Goal: Task Accomplishment & Management: Manage account settings

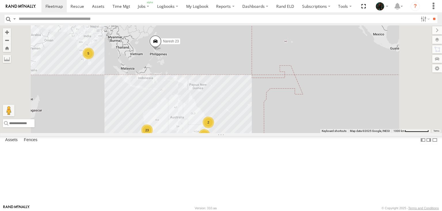
click at [0, 0] on label "Close" at bounding box center [0, 0] width 0 height 0
click at [0, 0] on div "fence" at bounding box center [0, 0] width 0 height 0
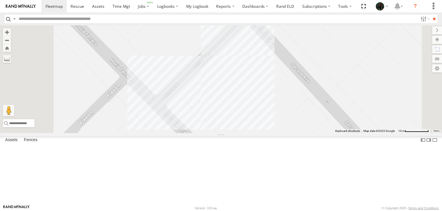
click at [0, 0] on div "Fence Restricted for Partners Only" at bounding box center [0, 0] width 0 height 0
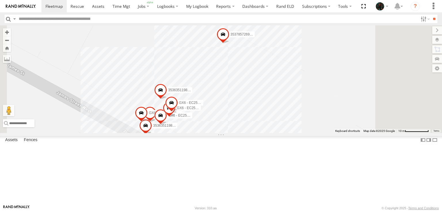
click at [0, 0] on input "**" at bounding box center [0, 0] width 0 height 0
type input "*"
click at [0, 0] on div "Bobs Mowing and Gardening Centre" at bounding box center [0, 0] width 0 height 0
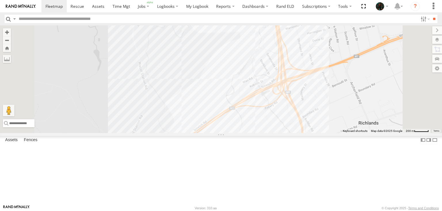
click at [0, 0] on span at bounding box center [0, 0] width 0 height 0
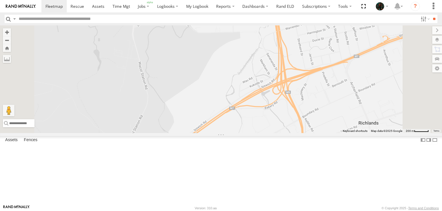
click at [0, 0] on span at bounding box center [0, 0] width 0 height 0
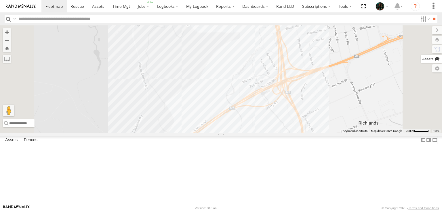
click at [421, 60] on label at bounding box center [431, 59] width 21 height 8
click at [0, 0] on div "1PQ7WU - Hilux (clone)" at bounding box center [0, 0] width 0 height 0
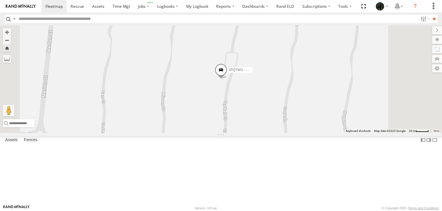
click at [0, 0] on span at bounding box center [0, 0] width 0 height 0
click at [419, 67] on label at bounding box center [430, 68] width 23 height 8
click at [0, 0] on span "Full" at bounding box center [0, 0] width 0 height 0
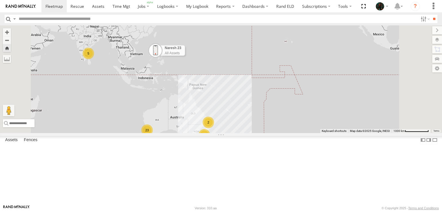
click at [0, 0] on label "Asset Group Mini" at bounding box center [0, 0] width 0 height 0
click at [423, 31] on label at bounding box center [432, 30] width 19 height 8
click at [14, 19] on label at bounding box center [14, 19] width 5 height 8
click at [0, 0] on span "Search Query" at bounding box center [0, 0] width 0 height 0
click at [94, 8] on span at bounding box center [98, 5] width 12 height 5
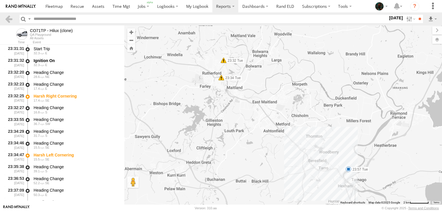
select select "**********"
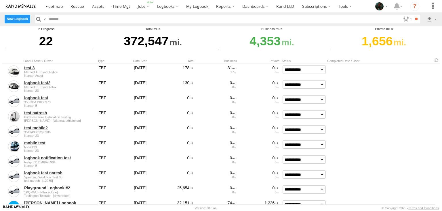
click at [14, 21] on label "New Logbook" at bounding box center [18, 19] width 26 height 8
click at [0, 0] on label "Close" at bounding box center [0, 0] width 0 height 0
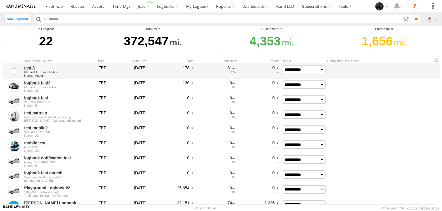
click at [28, 68] on link "test 3" at bounding box center [59, 67] width 70 height 5
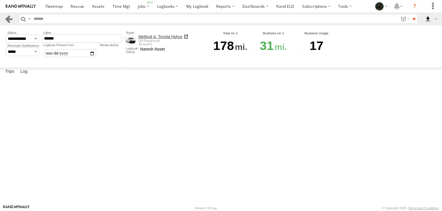
click at [10, 18] on link at bounding box center [9, 19] width 8 height 8
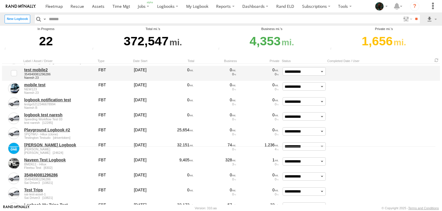
scroll to position [60, 0]
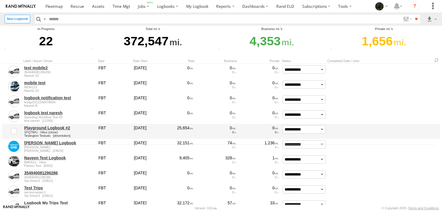
click at [62, 128] on link "Playground Logbook #2" at bounding box center [59, 127] width 70 height 5
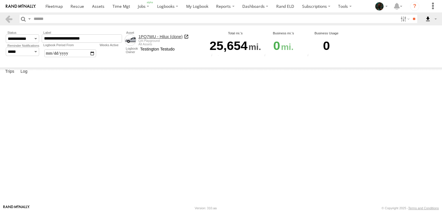
scroll to position [165, 0]
click at [0, 0] on label "Drake Pl Pakenham,VIC -38.0792 145.48298" at bounding box center [0, 0] width 0 height 0
click at [0, 0] on label "Close" at bounding box center [0, 0] width 0 height 0
click at [0, 0] on span at bounding box center [0, 0] width 0 height 0
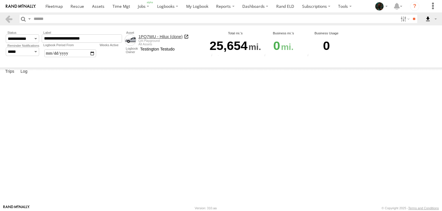
scroll to position [3, 0]
click at [172, 6] on span at bounding box center [166, 5] width 18 height 5
click at [168, 26] on span at bounding box center [167, 25] width 18 height 5
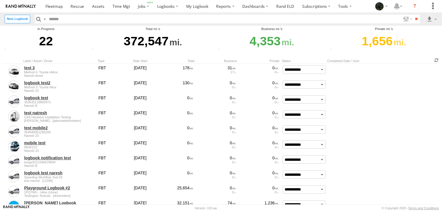
click at [437, 61] on span at bounding box center [436, 59] width 7 height 5
click at [45, 19] on label at bounding box center [44, 19] width 5 height 8
click at [0, 0] on span "Search Query" at bounding box center [0, 0] width 0 height 0
click at [22, 20] on label "New Logbook" at bounding box center [18, 19] width 26 height 8
click at [0, 0] on label "Close" at bounding box center [0, 0] width 0 height 0
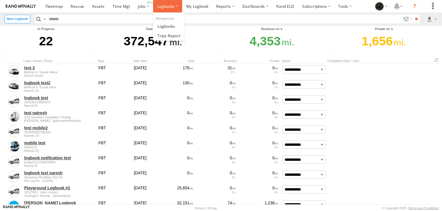
click at [174, 11] on label at bounding box center [167, 6] width 29 height 12
click at [172, 34] on span at bounding box center [169, 35] width 23 height 5
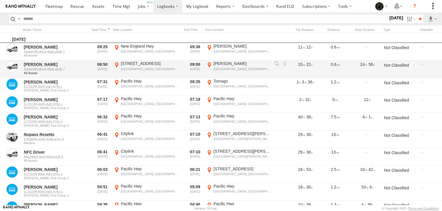
click at [209, 65] on div "[PERSON_NAME] [PERSON_NAME], [GEOGRAPHIC_DATA] -32.81289 151.67739" at bounding box center [239, 69] width 66 height 16
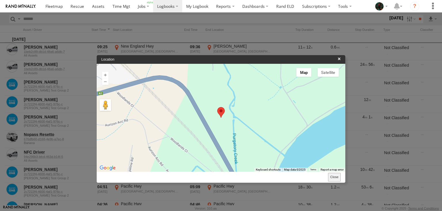
click at [336, 176] on button "Close" at bounding box center [334, 177] width 13 height 8
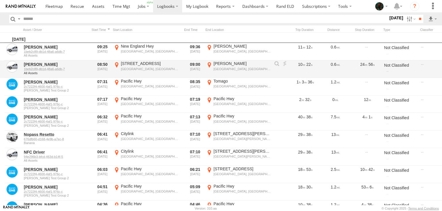
click at [277, 62] on div at bounding box center [277, 64] width 6 height 6
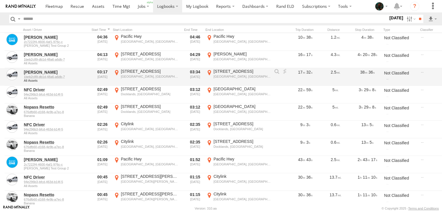
scroll to position [170, 0]
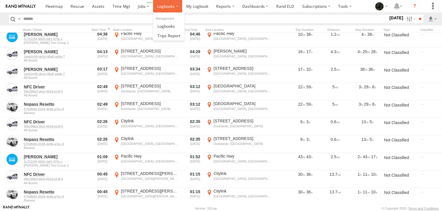
click at [166, 9] on label at bounding box center [167, 6] width 29 height 12
click at [202, 5] on span at bounding box center [197, 5] width 22 height 5
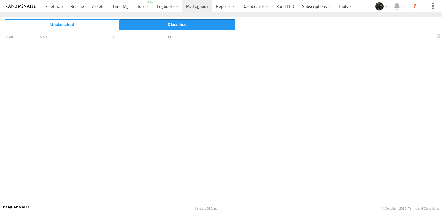
click at [162, 27] on span "Classified" at bounding box center [177, 24] width 115 height 10
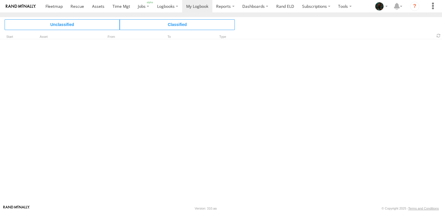
click at [10, 154] on div "Unclassified Classified Start Asset From To Type" at bounding box center [221, 111] width 442 height 188
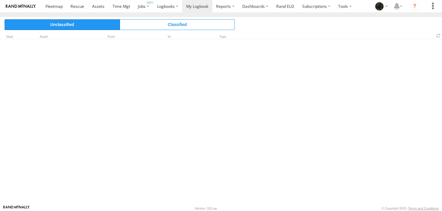
click at [74, 28] on span "Unclassified" at bounding box center [62, 24] width 115 height 10
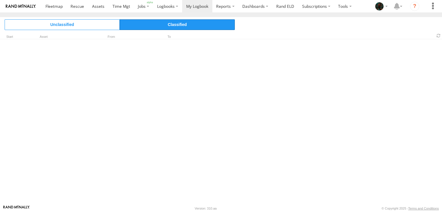
click at [166, 29] on span "Classified" at bounding box center [177, 24] width 115 height 10
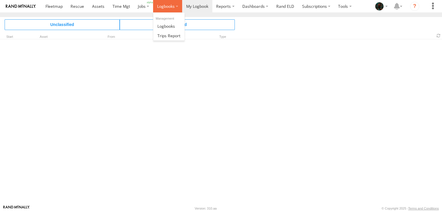
click at [164, 10] on label at bounding box center [167, 6] width 29 height 12
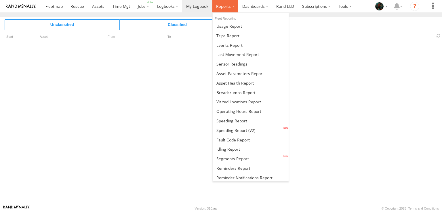
click at [230, 5] on span at bounding box center [223, 5] width 15 height 5
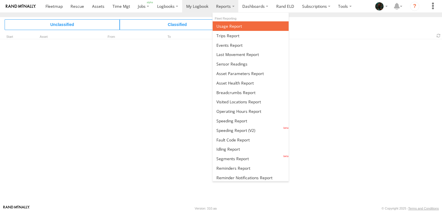
click at [228, 24] on span at bounding box center [230, 25] width 26 height 5
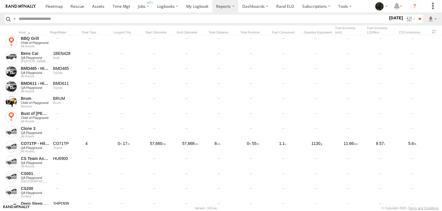
scroll to position [1289, 0]
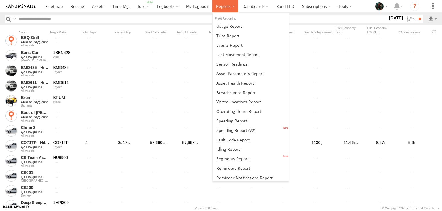
click at [224, 6] on span at bounding box center [223, 5] width 15 height 5
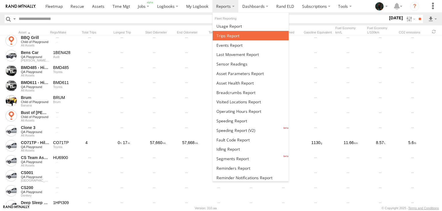
click at [225, 35] on span at bounding box center [228, 35] width 23 height 5
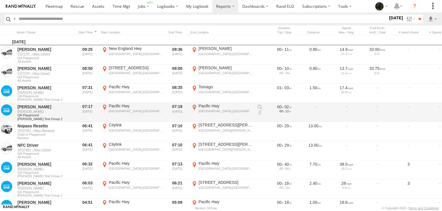
click at [195, 108] on label "[GEOGRAPHIC_DATA] -32.80754 151.71035" at bounding box center [222, 112] width 63 height 18
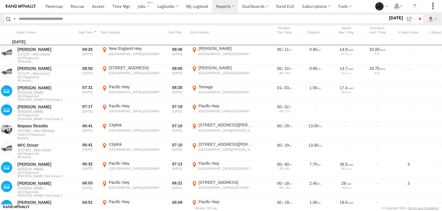
click at [0, 0] on label "Close" at bounding box center [0, 0] width 0 height 0
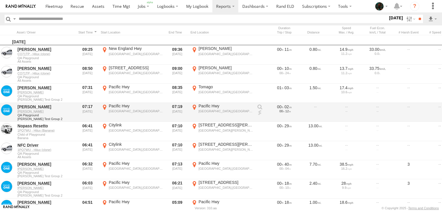
click at [260, 106] on link at bounding box center [260, 107] width 6 height 6
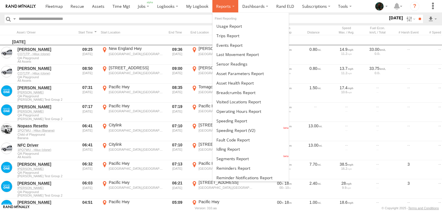
click at [228, 8] on span at bounding box center [223, 5] width 15 height 5
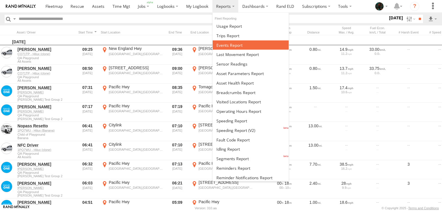
click at [228, 43] on span at bounding box center [230, 44] width 26 height 5
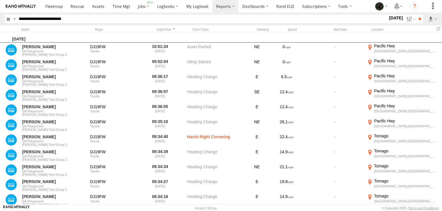
click at [9, 21] on input "button" at bounding box center [8, 19] width 7 height 8
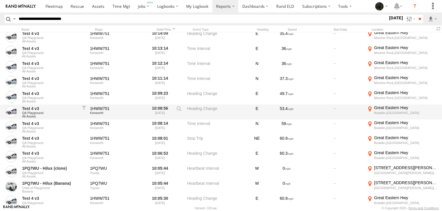
scroll to position [526, 0]
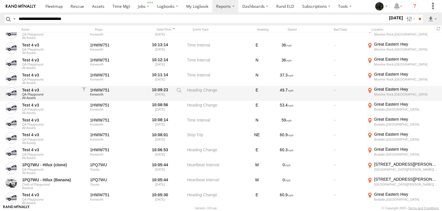
click at [370, 90] on label "Great Eastern Hwy Moorine Rock,WA -31.32414 119.03043" at bounding box center [402, 93] width 72 height 14
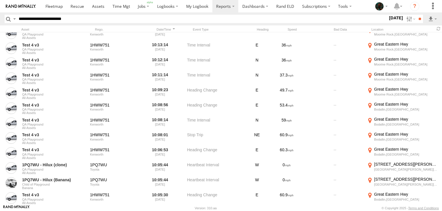
click at [0, 0] on label "×" at bounding box center [0, 0] width 0 height 0
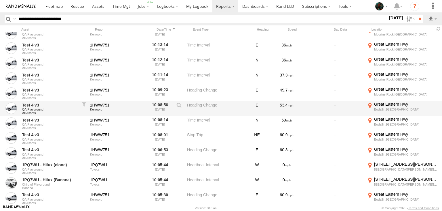
click at [370, 105] on label "Great Eastern Hwy Bodallin,WA -31.32456 119.02412" at bounding box center [402, 108] width 72 height 14
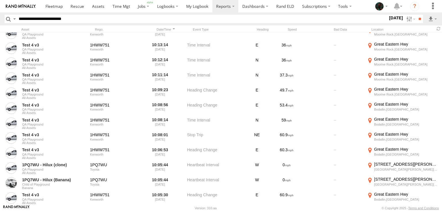
click at [0, 0] on label at bounding box center [0, 0] width 0 height 0
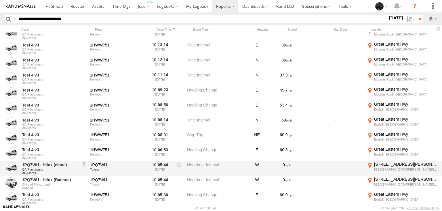
click at [369, 163] on label "6 Trythall Ct Altona Meadows,VIC -37.87615 144.78021" at bounding box center [402, 168] width 72 height 14
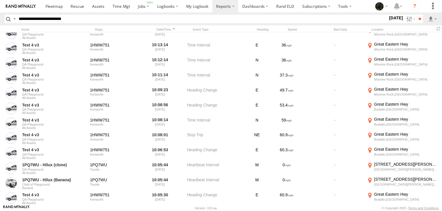
click at [0, 0] on label "Close" at bounding box center [0, 0] width 0 height 0
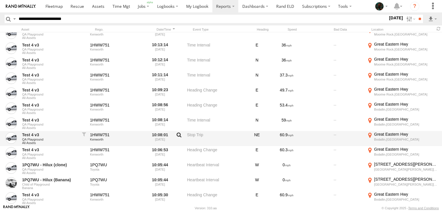
click at [179, 134] on label at bounding box center [179, 136] width 10 height 8
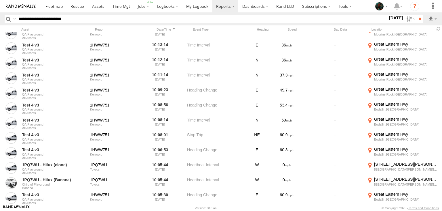
scroll to position [14, 0]
click at [0, 0] on label "Close" at bounding box center [0, 0] width 0 height 0
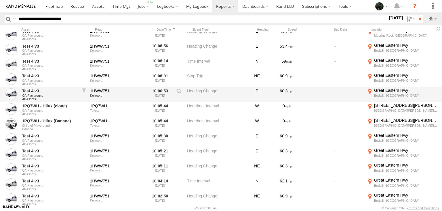
scroll to position [587, 0]
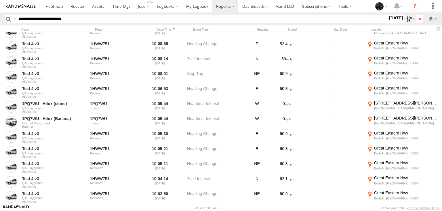
click at [406, 19] on label at bounding box center [410, 19] width 12 height 8
click at [409, 16] on label at bounding box center [410, 19] width 12 height 8
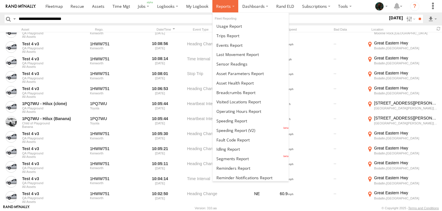
click at [224, 2] on label at bounding box center [226, 6] width 26 height 12
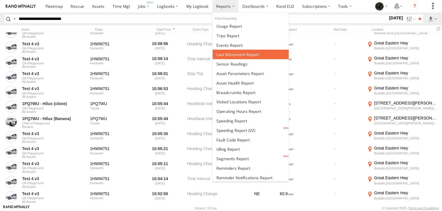
click at [234, 53] on span at bounding box center [238, 54] width 43 height 5
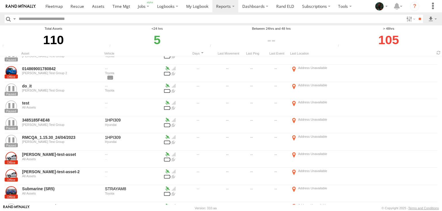
scroll to position [507, 0]
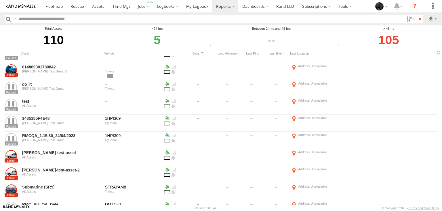
click at [156, 39] on div "5" at bounding box center [157, 39] width 99 height 17
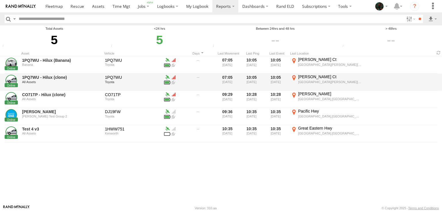
click at [293, 79] on label "Trythall Ct Altona Meadows,VIC -37.87615 144.78021" at bounding box center [326, 82] width 72 height 16
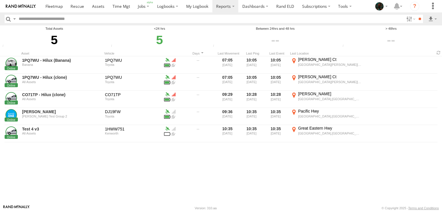
click at [0, 0] on label "Close" at bounding box center [0, 0] width 0 height 0
click at [8, 19] on input "button" at bounding box center [8, 19] width 7 height 8
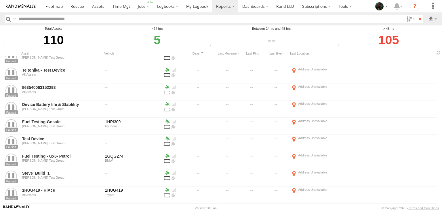
scroll to position [763, 0]
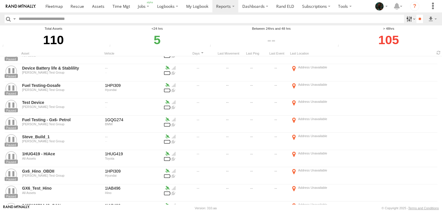
click at [406, 21] on label at bounding box center [410, 19] width 12 height 8
click at [9, 18] on input "button" at bounding box center [8, 19] width 7 height 8
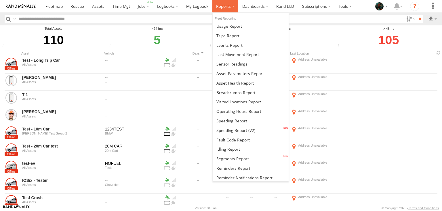
click at [221, 9] on span at bounding box center [223, 5] width 15 height 5
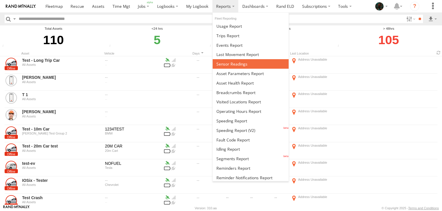
click at [238, 65] on span at bounding box center [232, 63] width 31 height 5
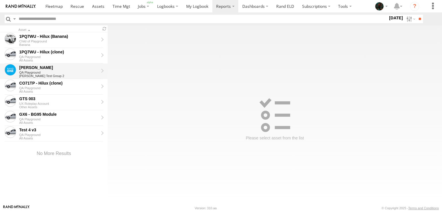
click at [46, 65] on div "[PERSON_NAME]" at bounding box center [58, 67] width 79 height 5
type input "**********"
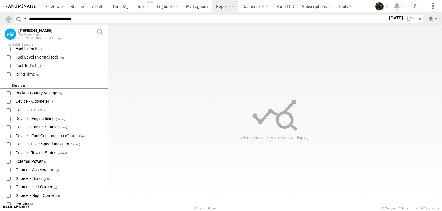
scroll to position [197, 0]
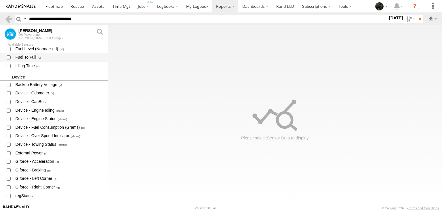
click at [10, 60] on span at bounding box center [9, 57] width 8 height 7
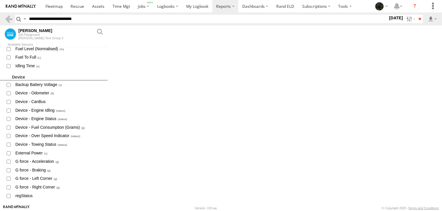
click at [0, 0] on label "Close" at bounding box center [0, 0] width 0 height 0
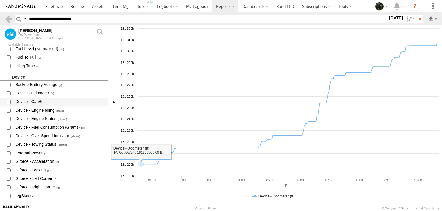
click at [9, 104] on span at bounding box center [9, 101] width 8 height 7
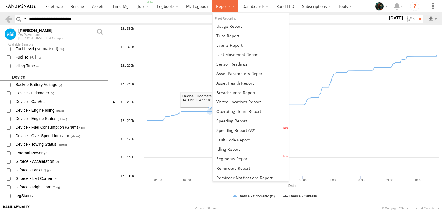
click at [227, 8] on span at bounding box center [223, 5] width 15 height 5
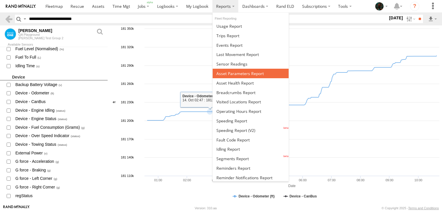
click at [225, 71] on span at bounding box center [241, 73] width 48 height 5
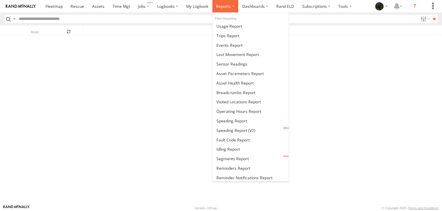
click at [224, 11] on label at bounding box center [226, 6] width 26 height 12
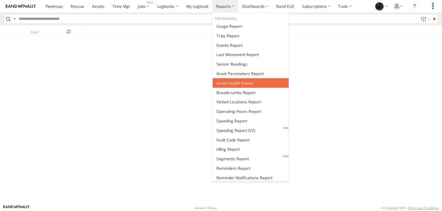
click at [231, 85] on link at bounding box center [251, 83] width 76 height 10
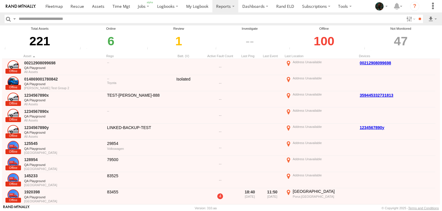
click at [111, 42] on div "6" at bounding box center [111, 41] width 66 height 20
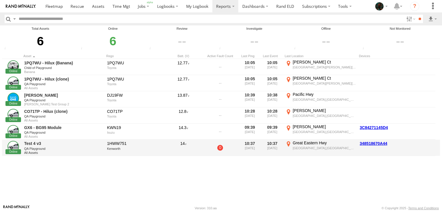
click at [219, 148] on link "0" at bounding box center [220, 148] width 6 height 6
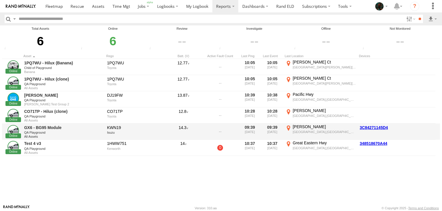
click at [382, 128] on link "3C84271145D4" at bounding box center [374, 127] width 28 height 5
click at [289, 128] on label "Nicks Ln Northbridge,WA -31.94855 115.85796" at bounding box center [321, 131] width 72 height 15
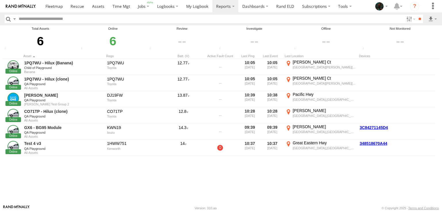
click at [0, 0] on label "Close" at bounding box center [0, 0] width 0 height 0
click at [9, 19] on input "button" at bounding box center [8, 19] width 7 height 8
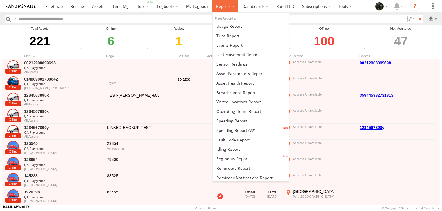
click at [224, 7] on span at bounding box center [223, 5] width 15 height 5
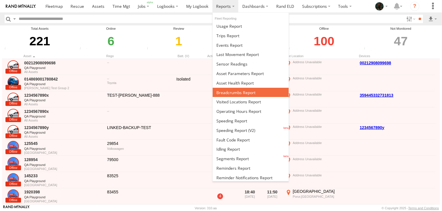
click at [233, 95] on link at bounding box center [251, 93] width 76 height 10
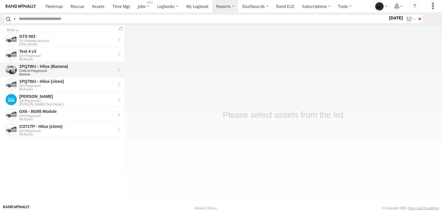
click at [55, 64] on div "1PQ7WU - Hilux (Banana)" at bounding box center [67, 66] width 96 height 5
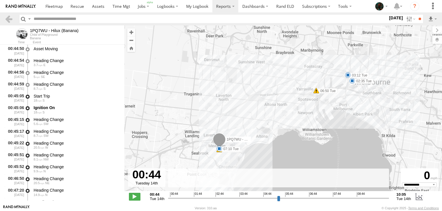
select select "**********"
click at [6, 16] on link at bounding box center [9, 19] width 8 height 8
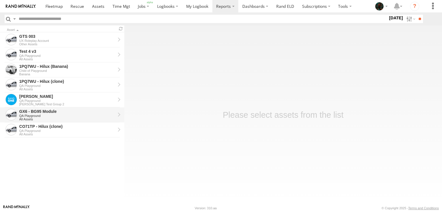
click at [34, 112] on div "GX6 - BG95 Module" at bounding box center [67, 111] width 96 height 5
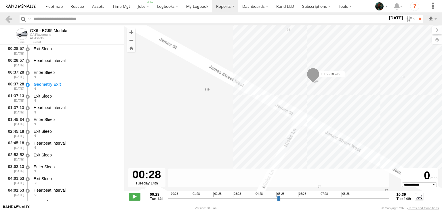
select select "**********"
click at [7, 19] on link at bounding box center [9, 19] width 8 height 8
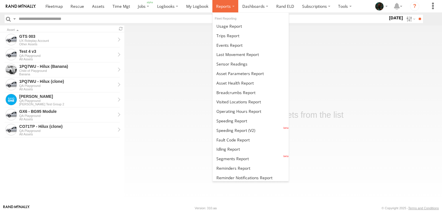
click at [224, 6] on span at bounding box center [223, 5] width 15 height 5
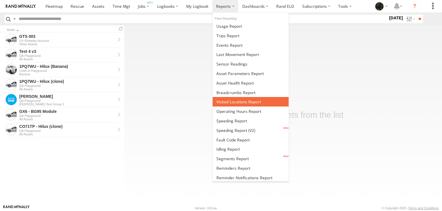
click at [221, 100] on span at bounding box center [239, 101] width 45 height 5
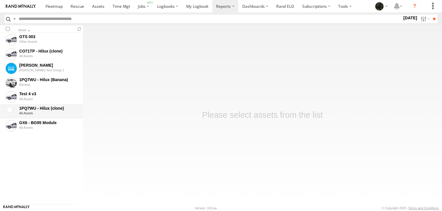
click at [46, 107] on div "1PQ7WU - Hilux (clone)" at bounding box center [48, 107] width 58 height 5
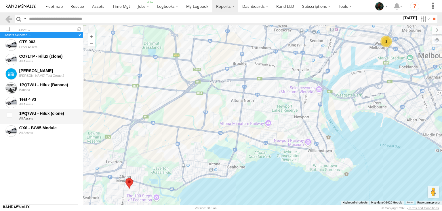
click at [8, 116] on div at bounding box center [11, 116] width 12 height 13
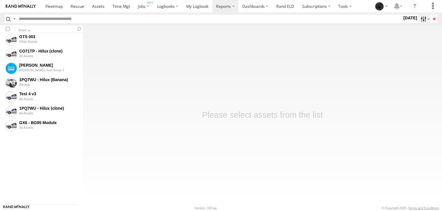
click at [420, 18] on label at bounding box center [425, 19] width 12 height 8
click at [0, 0] on label at bounding box center [0, 0] width 0 height 0
click at [421, 18] on label at bounding box center [425, 19] width 12 height 8
click at [0, 0] on span at bounding box center [0, 0] width 0 height 0
click at [432, 16] on input "**" at bounding box center [434, 19] width 7 height 8
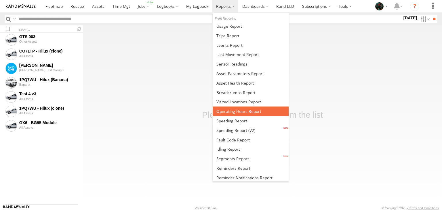
click at [229, 108] on span at bounding box center [239, 110] width 45 height 5
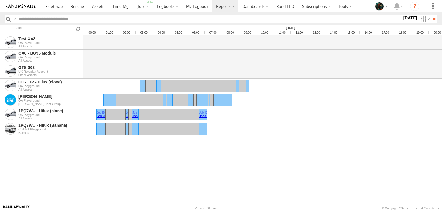
click at [96, 170] on div "Label Test 4 v3 QA Playground All Assets GX6 - BG95 Module QA Playground All As…" at bounding box center [221, 114] width 442 height 179
click at [102, 115] on span "Job373" at bounding box center [101, 114] width 8 height 7
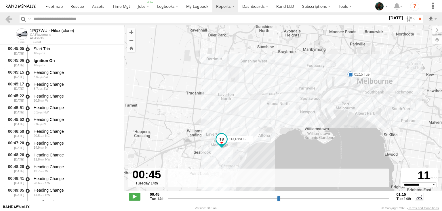
select select "**********"
click at [7, 17] on link at bounding box center [9, 19] width 8 height 8
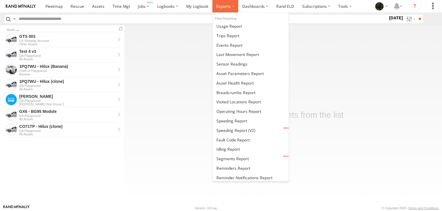
click at [232, 6] on label at bounding box center [226, 6] width 26 height 12
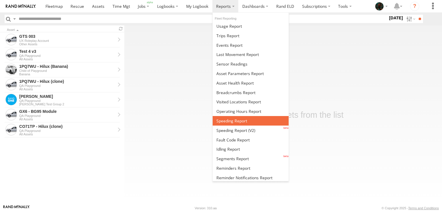
click at [230, 121] on span at bounding box center [232, 120] width 31 height 5
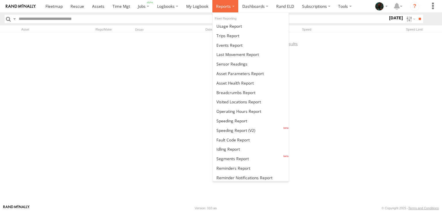
click at [226, 9] on span at bounding box center [223, 5] width 15 height 5
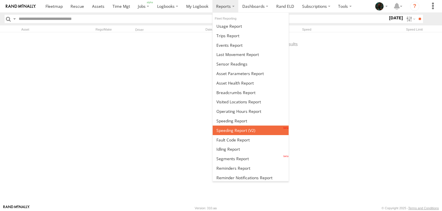
click at [226, 127] on span at bounding box center [236, 129] width 39 height 5
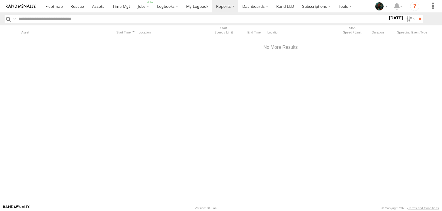
scroll to position [0, 119]
click at [406, 18] on label at bounding box center [410, 19] width 12 height 8
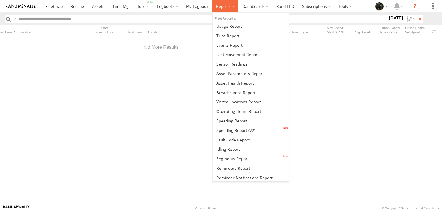
click at [224, 12] on label at bounding box center [226, 6] width 26 height 12
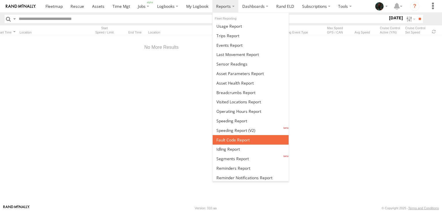
click at [246, 137] on span at bounding box center [233, 139] width 33 height 5
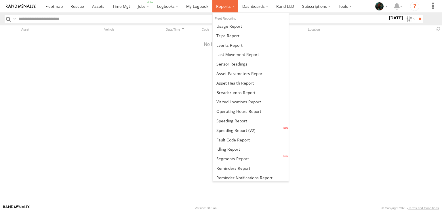
click at [224, 10] on label at bounding box center [226, 6] width 26 height 12
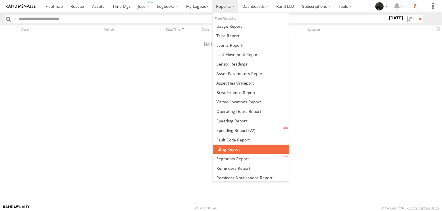
click at [231, 149] on span at bounding box center [229, 148] width 24 height 5
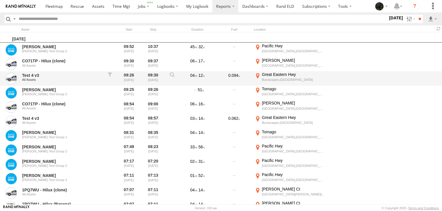
click at [258, 76] on label "[GEOGRAPHIC_DATA],[GEOGRAPHIC_DATA] -31.40457 118.4595" at bounding box center [290, 78] width 72 height 13
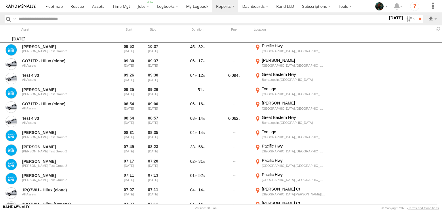
click at [0, 0] on label "Close" at bounding box center [0, 0] width 0 height 0
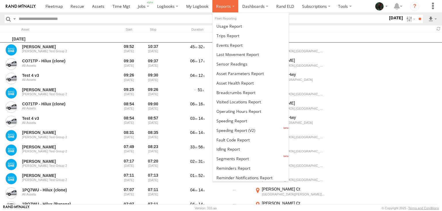
click at [225, 9] on label at bounding box center [226, 6] width 26 height 12
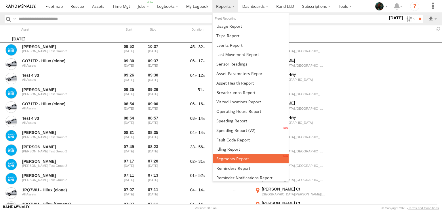
click at [233, 158] on span at bounding box center [233, 158] width 33 height 5
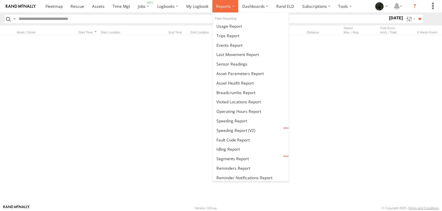
click at [231, 9] on label at bounding box center [226, 6] width 26 height 12
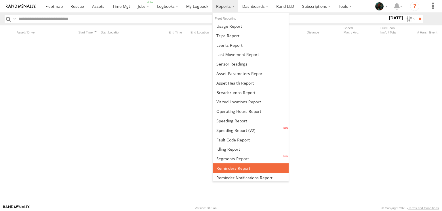
click at [235, 167] on span at bounding box center [234, 167] width 34 height 5
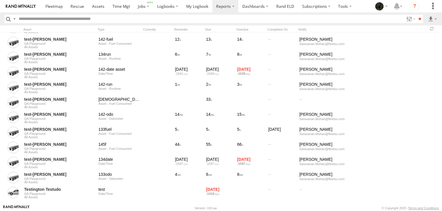
scroll to position [1105, 0]
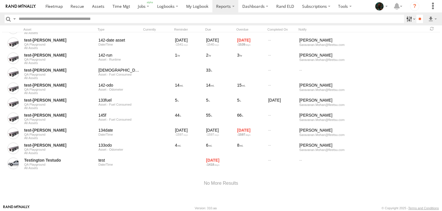
click at [407, 18] on label at bounding box center [410, 19] width 12 height 8
click at [407, 19] on label at bounding box center [410, 19] width 12 height 8
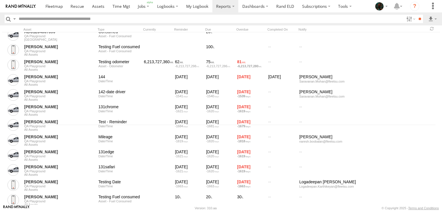
scroll to position [0, 0]
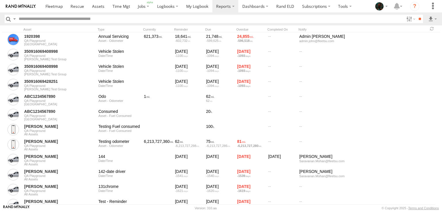
click at [14, 19] on label at bounding box center [14, 19] width 5 height 8
click at [0, 0] on span "Search Query" at bounding box center [0, 0] width 0 height 0
click at [405, 20] on label at bounding box center [410, 19] width 12 height 8
click at [427, 26] on label at bounding box center [417, 28] width 35 height 9
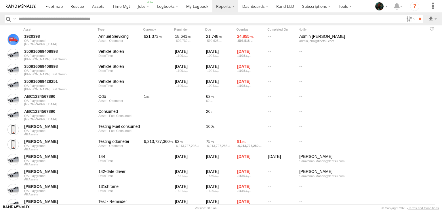
click at [0, 0] on label "Close" at bounding box center [0, 0] width 0 height 0
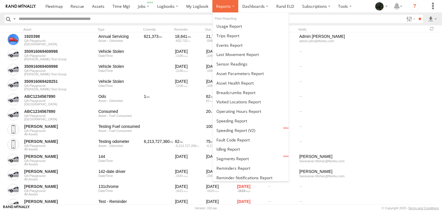
click at [226, 8] on span at bounding box center [223, 5] width 15 height 5
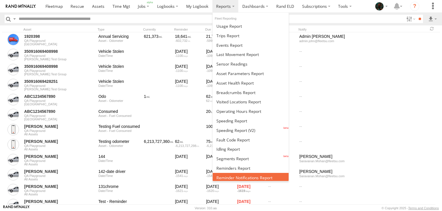
click at [234, 177] on span at bounding box center [245, 177] width 56 height 5
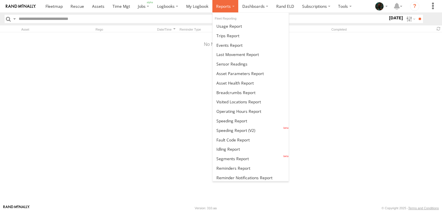
click at [224, 8] on span at bounding box center [223, 5] width 15 height 5
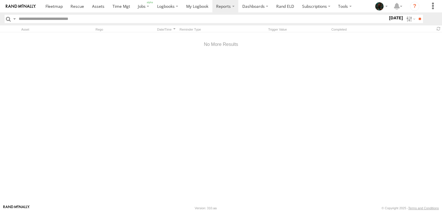
click at [314, 16] on input "text" at bounding box center [202, 19] width 372 height 8
click at [407, 20] on label at bounding box center [410, 19] width 12 height 8
click at [14, 20] on label at bounding box center [14, 19] width 5 height 8
click at [0, 0] on span "Search Query" at bounding box center [0, 0] width 0 height 0
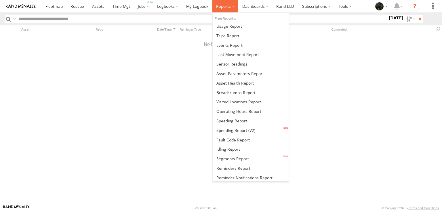
click at [227, 8] on span at bounding box center [223, 5] width 15 height 5
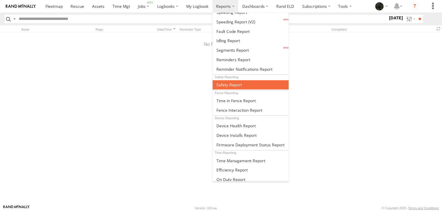
scroll to position [108, 0]
click at [232, 83] on span at bounding box center [230, 84] width 26 height 5
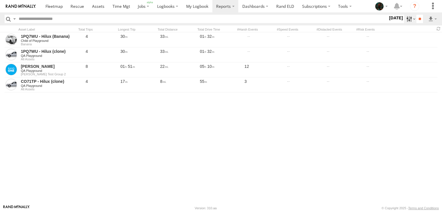
click at [407, 20] on label at bounding box center [410, 19] width 12 height 8
click at [406, 19] on label at bounding box center [410, 19] width 12 height 8
click at [405, 17] on label at bounding box center [410, 19] width 12 height 8
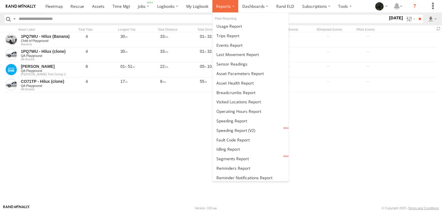
click at [227, 10] on label at bounding box center [226, 6] width 26 height 12
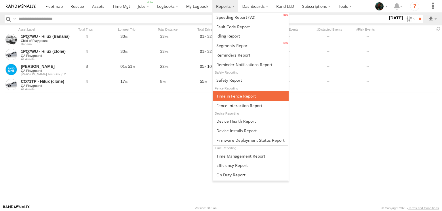
scroll to position [113, 0]
click at [245, 95] on span at bounding box center [236, 95] width 39 height 5
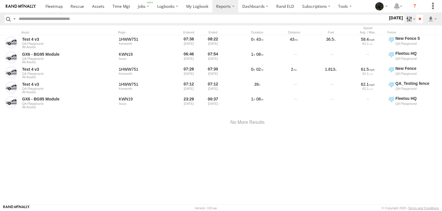
click at [406, 18] on label at bounding box center [410, 19] width 12 height 8
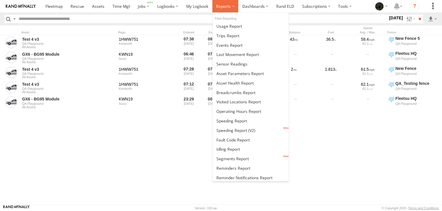
click at [226, 11] on label at bounding box center [226, 6] width 26 height 12
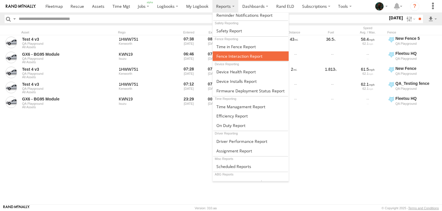
scroll to position [162, 0]
click at [240, 53] on span at bounding box center [240, 55] width 46 height 5
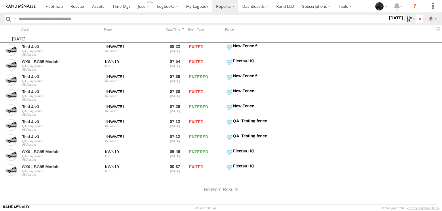
click at [410, 19] on label at bounding box center [410, 19] width 12 height 8
click at [14, 17] on label at bounding box center [14, 19] width 5 height 8
click at [0, 0] on span "Search Query" at bounding box center [0, 0] width 0 height 0
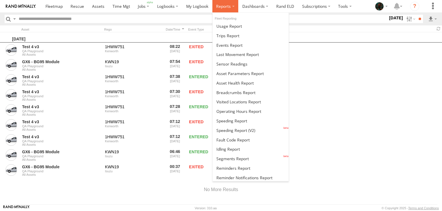
click at [224, 6] on span at bounding box center [223, 5] width 15 height 5
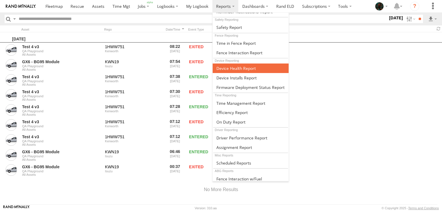
scroll to position [166, 0]
click at [241, 65] on span at bounding box center [236, 67] width 39 height 5
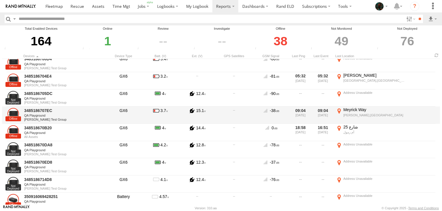
scroll to position [228, 0]
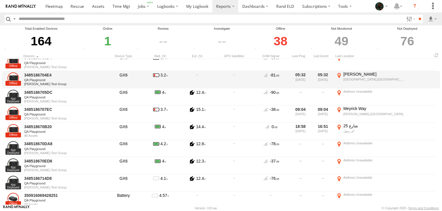
click at [338, 76] on label "Nicks Ln Northbridge,WA -31.94838 115.85802" at bounding box center [372, 79] width 72 height 16
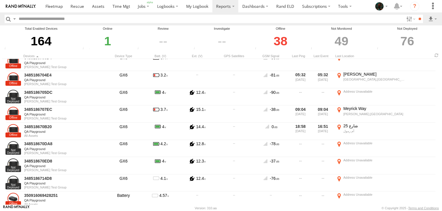
click at [0, 0] on label "Close" at bounding box center [0, 0] width 0 height 0
click at [107, 41] on div "1" at bounding box center [107, 41] width 53 height 20
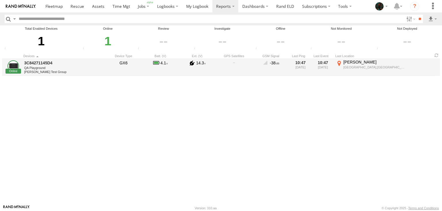
click at [338, 64] on label "James St Northbridge,WA -31.94818 115.85777" at bounding box center [372, 67] width 72 height 16
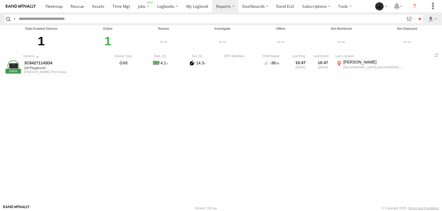
click at [0, 0] on label "Close" at bounding box center [0, 0] width 0 height 0
click at [7, 21] on input "button" at bounding box center [8, 19] width 7 height 8
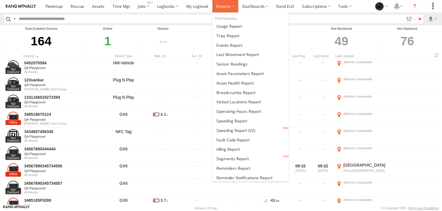
click at [229, 10] on label at bounding box center [226, 6] width 26 height 12
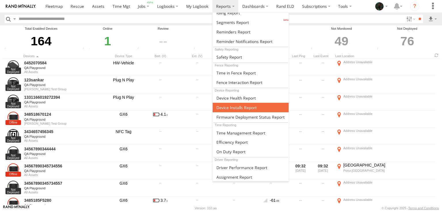
scroll to position [136, 0]
click at [230, 107] on link at bounding box center [251, 108] width 76 height 10
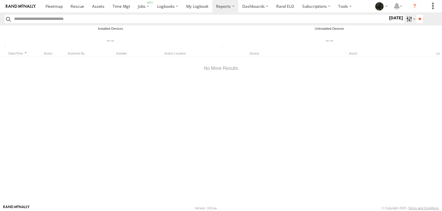
click at [408, 19] on label at bounding box center [410, 19] width 12 height 8
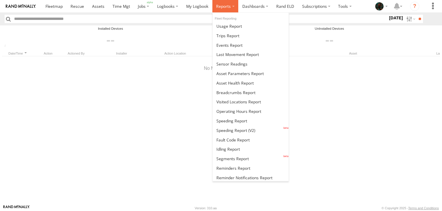
click at [224, 10] on label at bounding box center [226, 6] width 26 height 12
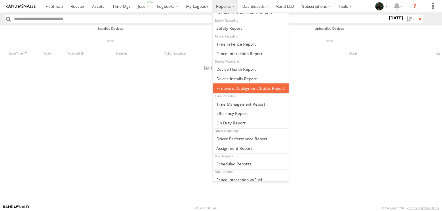
scroll to position [165, 0]
click at [248, 83] on link at bounding box center [251, 88] width 76 height 10
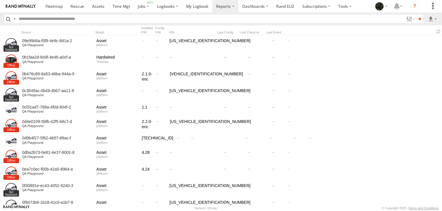
scroll to position [312, 0]
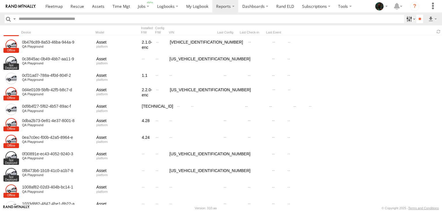
click at [407, 21] on label at bounding box center [410, 19] width 12 height 8
click at [407, 20] on label at bounding box center [410, 19] width 12 height 8
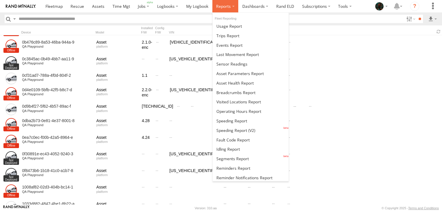
click at [224, 7] on span at bounding box center [223, 5] width 15 height 5
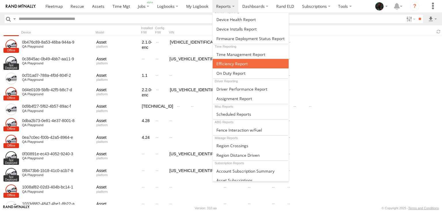
scroll to position [214, 0]
click at [242, 62] on span at bounding box center [232, 63] width 31 height 5
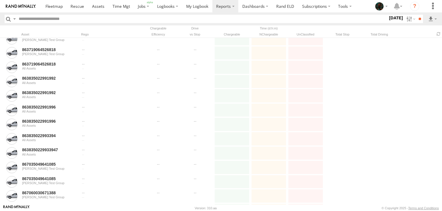
scroll to position [1550, 0]
click at [409, 21] on label at bounding box center [410, 19] width 12 height 8
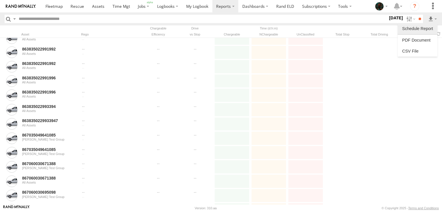
click at [427, 29] on label at bounding box center [417, 28] width 35 height 9
click at [0, 0] on label "Close" at bounding box center [0, 0] width 0 height 0
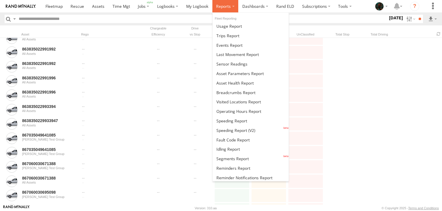
click at [225, 9] on label at bounding box center [226, 6] width 26 height 12
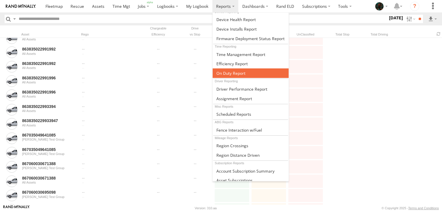
scroll to position [214, 0]
click at [233, 71] on span at bounding box center [231, 72] width 29 height 5
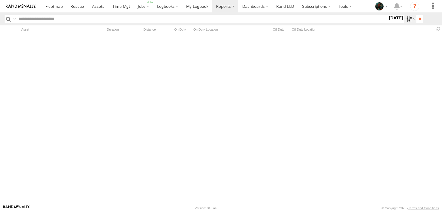
click at [404, 19] on label at bounding box center [410, 19] width 12 height 8
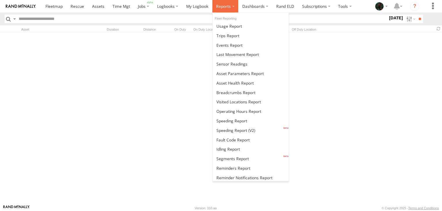
click at [221, 7] on span at bounding box center [223, 5] width 15 height 5
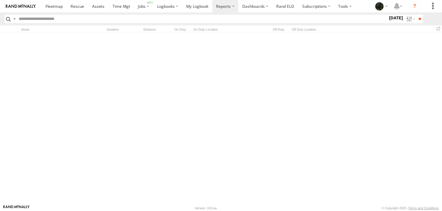
click at [13, 18] on label at bounding box center [14, 19] width 5 height 8
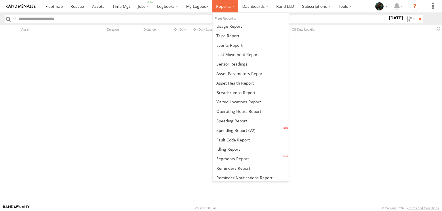
click at [222, 5] on span at bounding box center [223, 5] width 15 height 5
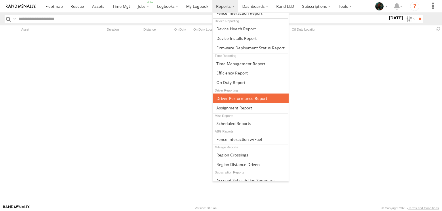
scroll to position [205, 0]
click at [230, 95] on span at bounding box center [242, 97] width 51 height 5
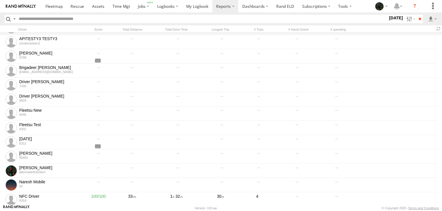
scroll to position [94, 0]
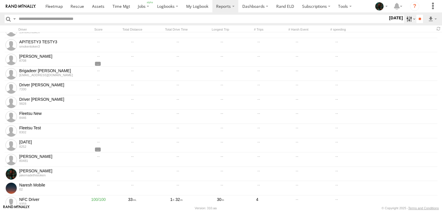
click at [405, 18] on label at bounding box center [410, 19] width 12 height 8
click at [425, 29] on label at bounding box center [417, 28] width 35 height 9
click at [0, 0] on textarea at bounding box center [0, 0] width 0 height 0
click at [0, 0] on label "Close" at bounding box center [0, 0] width 0 height 0
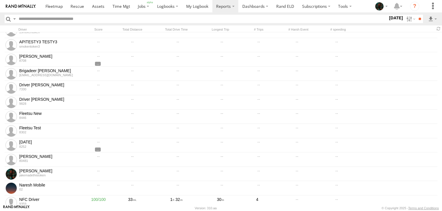
click at [14, 19] on label at bounding box center [14, 19] width 5 height 8
click at [0, 0] on span "Search Query" at bounding box center [0, 0] width 0 height 0
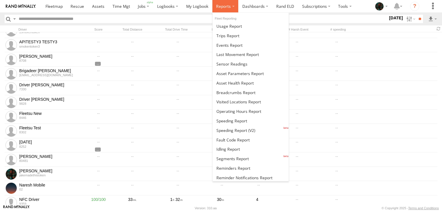
click at [228, 7] on span at bounding box center [223, 5] width 15 height 5
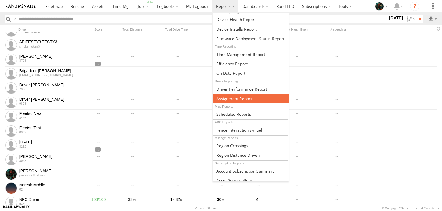
click at [230, 99] on link at bounding box center [251, 99] width 76 height 10
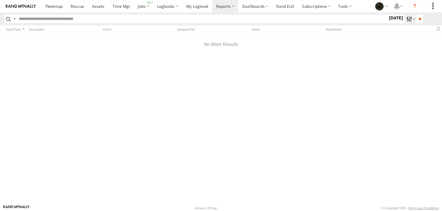
click at [404, 18] on label at bounding box center [410, 19] width 12 height 8
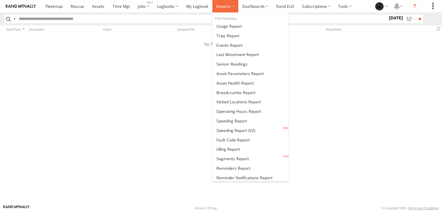
click at [224, 9] on span at bounding box center [223, 5] width 15 height 5
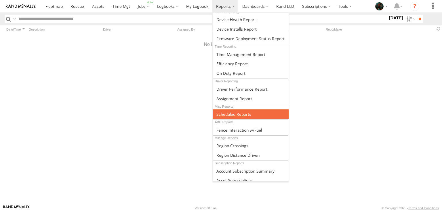
scroll to position [214, 0]
click at [238, 113] on span at bounding box center [234, 113] width 35 height 5
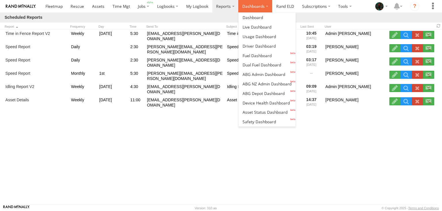
click at [257, 11] on label "Dashboards" at bounding box center [255, 6] width 34 height 12
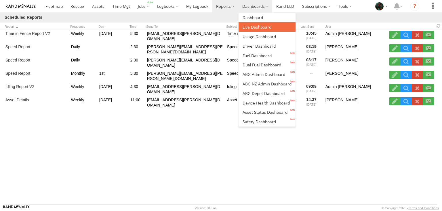
click at [252, 27] on span at bounding box center [257, 26] width 29 height 5
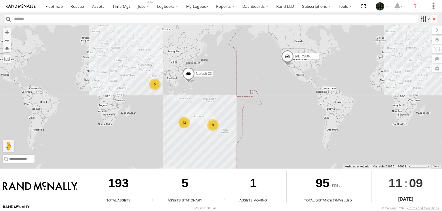
click at [420, 20] on label at bounding box center [425, 19] width 12 height 8
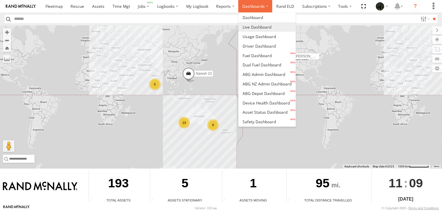
click at [248, 9] on label "Dashboards" at bounding box center [255, 6] width 34 height 12
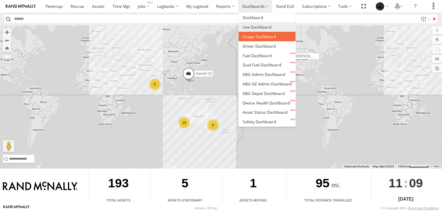
click at [256, 38] on span at bounding box center [259, 36] width 33 height 5
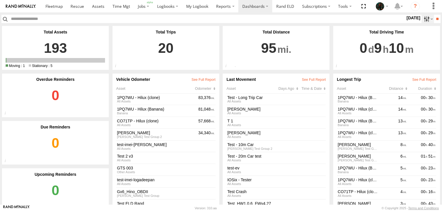
click at [425, 20] on label at bounding box center [428, 19] width 12 height 8
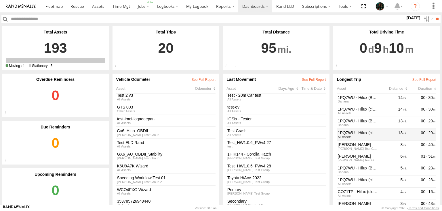
scroll to position [61, 0]
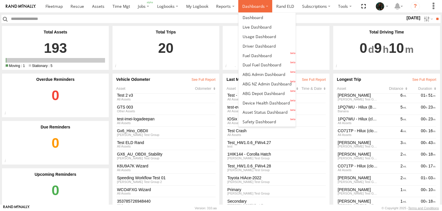
click at [259, 12] on label "Dashboards" at bounding box center [255, 6] width 34 height 12
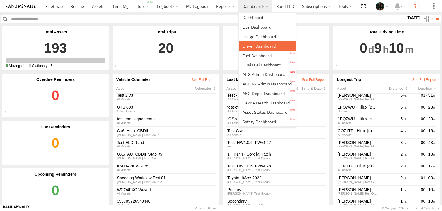
click at [259, 46] on span at bounding box center [259, 45] width 33 height 5
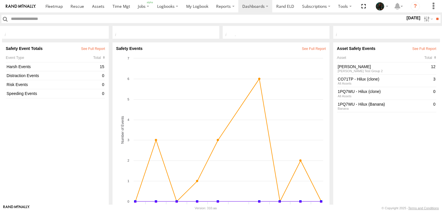
scroll to position [126, 0]
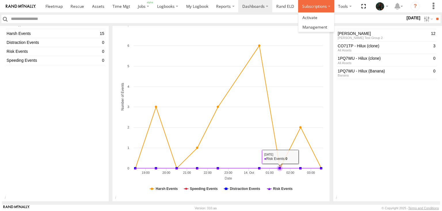
click at [322, 8] on label "Subscriptions" at bounding box center [316, 6] width 36 height 12
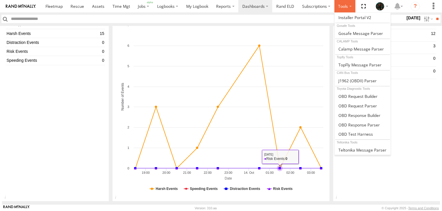
click at [339, 6] on label at bounding box center [345, 6] width 21 height 12
click at [349, 19] on span at bounding box center [355, 17] width 33 height 5
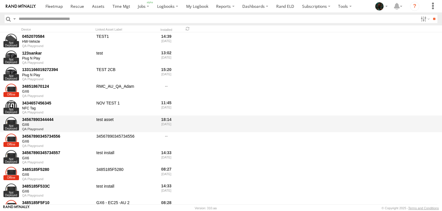
click at [406, 118] on div "34567890344444 GX6 QA Playground test asset 18:14 2025-06-26" at bounding box center [221, 123] width 442 height 17
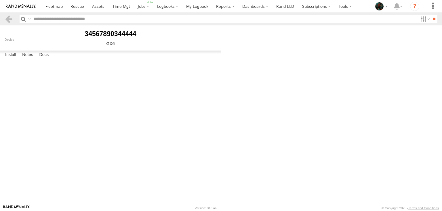
select select "********"
click at [30, 59] on label "Notes" at bounding box center [27, 55] width 17 height 8
click at [45, 59] on label "Docs" at bounding box center [43, 55] width 15 height 8
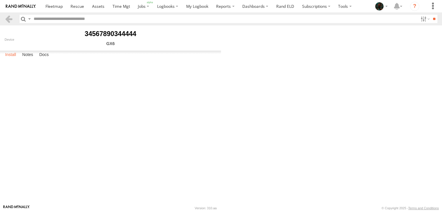
click at [13, 59] on label "Install" at bounding box center [10, 55] width 17 height 8
click at [299, 122] on body at bounding box center [221, 105] width 442 height 211
click at [28, 59] on label "Notes" at bounding box center [27, 55] width 17 height 8
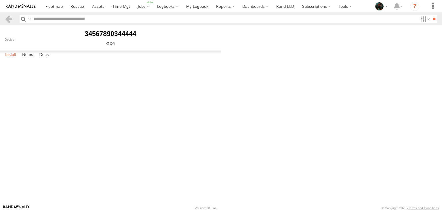
click at [6, 59] on label "Install" at bounding box center [10, 55] width 17 height 8
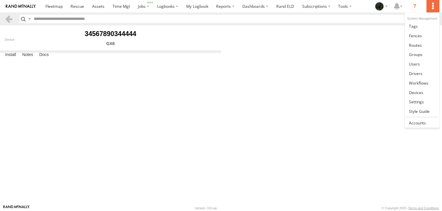
click at [435, 7] on label at bounding box center [433, 6] width 13 height 12
click at [422, 28] on link at bounding box center [422, 26] width 34 height 10
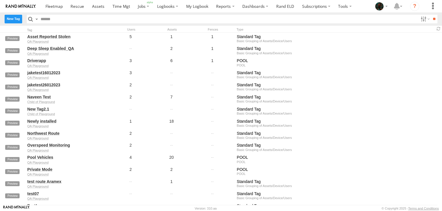
click at [14, 17] on label "New Tag" at bounding box center [14, 19] width 18 height 8
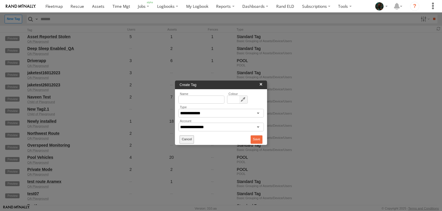
click at [188, 138] on button "Cancel" at bounding box center [187, 139] width 14 height 8
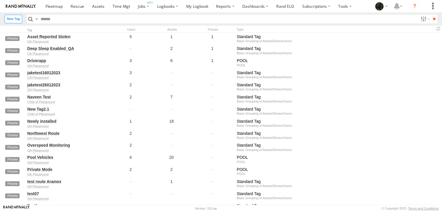
click at [36, 19] on label at bounding box center [36, 19] width 5 height 8
click at [0, 0] on span "Search Query" at bounding box center [0, 0] width 0 height 0
click at [420, 20] on label at bounding box center [425, 19] width 12 height 8
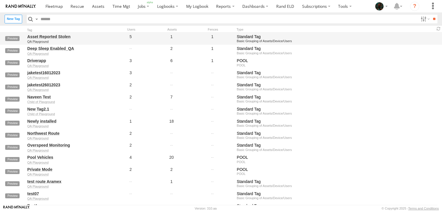
click at [54, 35] on link "Asset Reported Stolen" at bounding box center [66, 36] width 79 height 5
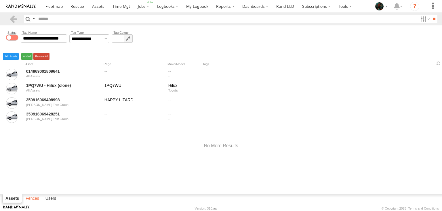
click at [38, 198] on label "Fences" at bounding box center [32, 198] width 19 height 8
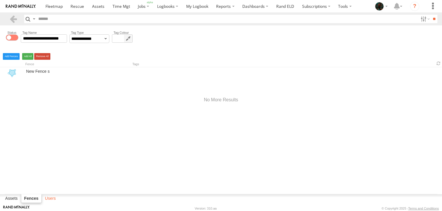
click at [50, 197] on label "Users" at bounding box center [50, 198] width 17 height 8
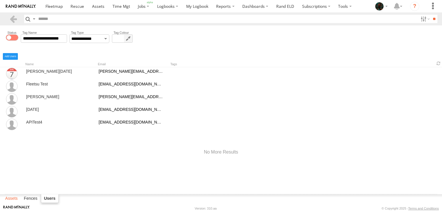
click at [12, 196] on label "Assets" at bounding box center [11, 198] width 18 height 8
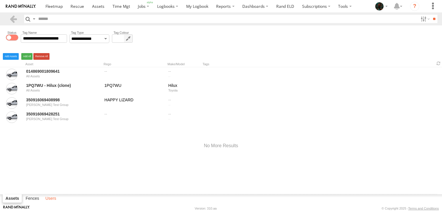
click at [50, 199] on label "Users" at bounding box center [51, 198] width 17 height 8
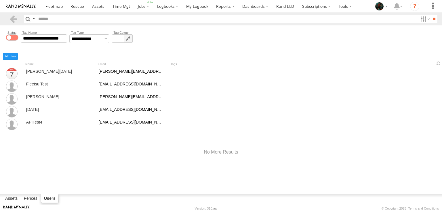
click at [126, 158] on div "Karthick Raja karthick.raja@fleetsu.com Fleetsu Test fleetsu_test1@fleetsu.com …" at bounding box center [221, 130] width 442 height 127
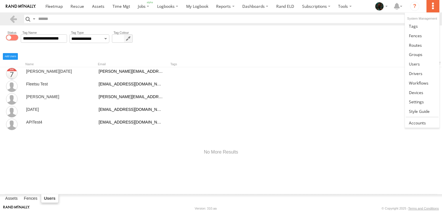
click at [431, 8] on label at bounding box center [433, 6] width 13 height 12
click at [414, 37] on span at bounding box center [415, 35] width 13 height 5
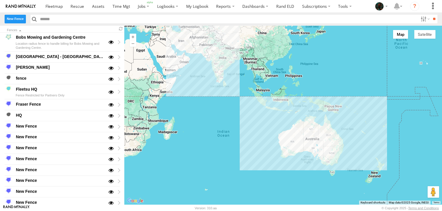
click at [13, 21] on label "New Fence" at bounding box center [15, 19] width 21 height 8
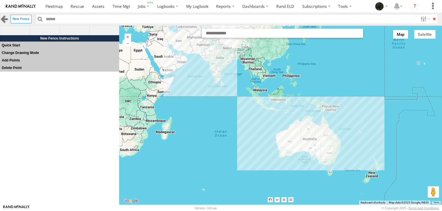
click at [3, 19] on link at bounding box center [4, 19] width 8 height 8
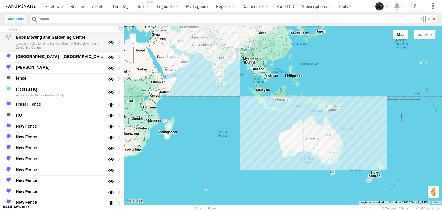
click at [50, 39] on div "Bobs Mowing and Gardening Centre" at bounding box center [60, 37] width 90 height 7
type input "**********"
type textarea "**********"
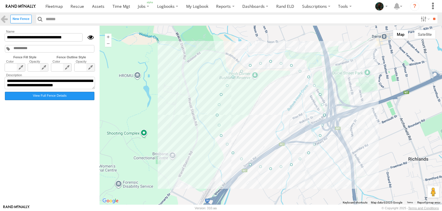
click at [34, 99] on label "View Full Fence Details" at bounding box center [50, 96] width 90 height 8
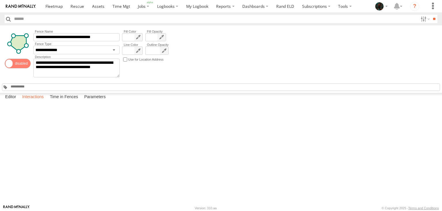
click at [33, 101] on label "Interactions" at bounding box center [32, 97] width 27 height 8
click at [65, 101] on label "Time in Fences" at bounding box center [64, 97] width 34 height 8
click at [0, 0] on label at bounding box center [0, 0] width 0 height 0
click at [97, 101] on label "Parameters" at bounding box center [95, 97] width 27 height 8
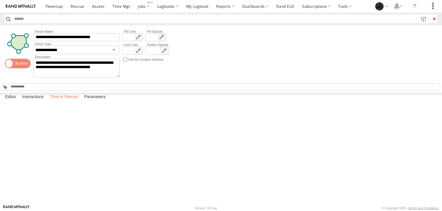
click at [63, 101] on label "Time in Fences" at bounding box center [64, 97] width 34 height 8
click at [0, 0] on label "Close" at bounding box center [0, 0] width 0 height 0
click at [38, 101] on label "Interactions" at bounding box center [32, 97] width 27 height 8
click at [30, 101] on label "Interactions" at bounding box center [32, 97] width 27 height 8
click at [56, 101] on label "Time in Fences" at bounding box center [64, 97] width 34 height 8
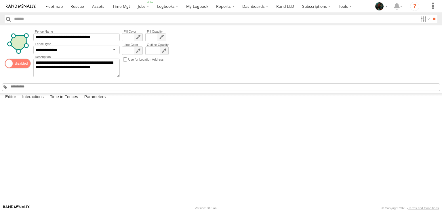
click at [0, 0] on label "Close" at bounding box center [0, 0] width 0 height 0
click at [28, 101] on label "Interactions" at bounding box center [32, 97] width 27 height 8
click at [6, 101] on label "Editor" at bounding box center [10, 97] width 17 height 8
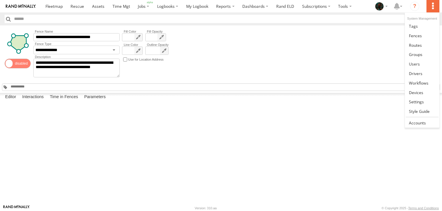
click at [433, 5] on label at bounding box center [433, 6] width 13 height 12
click at [419, 52] on span at bounding box center [416, 54] width 14 height 5
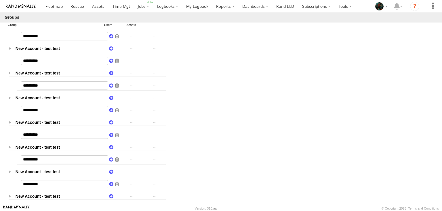
scroll to position [1772, 0]
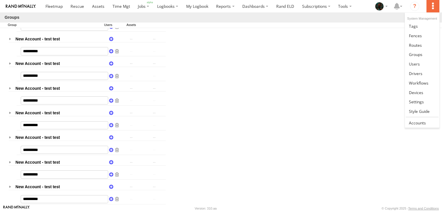
click at [437, 5] on label at bounding box center [433, 6] width 13 height 12
click at [414, 63] on span at bounding box center [414, 63] width 11 height 5
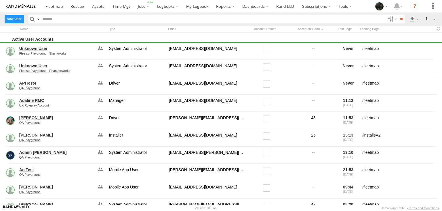
click at [11, 18] on label "New User" at bounding box center [14, 19] width 19 height 8
click at [0, 0] on label "Close" at bounding box center [0, 0] width 0 height 0
click at [38, 19] on label at bounding box center [38, 19] width 5 height 8
click at [0, 0] on span "Search Query" at bounding box center [0, 0] width 0 height 0
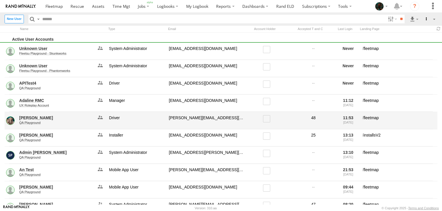
click at [43, 118] on link "[PERSON_NAME]" at bounding box center [56, 117] width 74 height 5
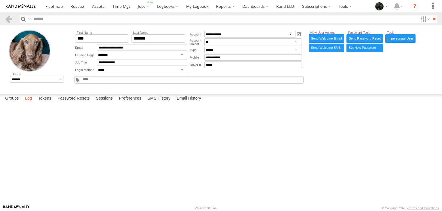
click at [32, 102] on label "Log" at bounding box center [28, 98] width 13 height 8
click at [49, 102] on label "Tokens" at bounding box center [44, 98] width 19 height 8
click at [71, 102] on label "Password Resets" at bounding box center [74, 98] width 38 height 8
click at [104, 102] on label "Sessions" at bounding box center [104, 98] width 23 height 8
click at [128, 102] on label "Preferences" at bounding box center [130, 98] width 28 height 8
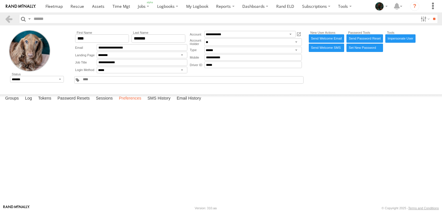
select select "***"
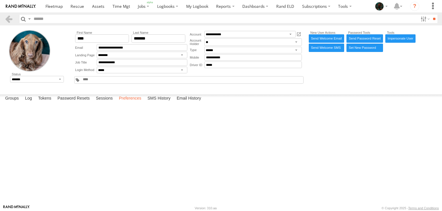
select select "**********"
click at [161, 102] on label "SMS History" at bounding box center [159, 98] width 29 height 8
click at [189, 102] on label "Email History" at bounding box center [189, 98] width 30 height 8
click at [158, 102] on label "SMS History" at bounding box center [159, 98] width 29 height 8
click at [133, 102] on label "Preferences" at bounding box center [130, 98] width 28 height 8
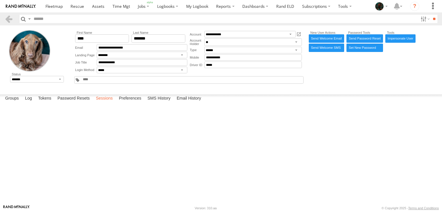
click at [102, 102] on label "Sessions" at bounding box center [104, 98] width 23 height 8
click at [78, 102] on label "Password Resets" at bounding box center [74, 98] width 38 height 8
click at [45, 102] on label "Tokens" at bounding box center [44, 98] width 19 height 8
click at [28, 102] on label "Log" at bounding box center [28, 98] width 13 height 8
click at [7, 102] on label "Groups" at bounding box center [11, 98] width 19 height 8
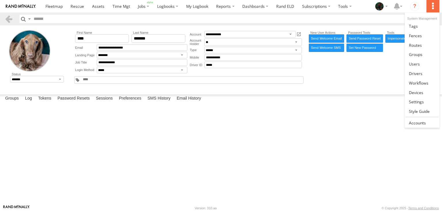
click at [436, 5] on label at bounding box center [433, 6] width 13 height 12
click at [417, 82] on span at bounding box center [419, 82] width 20 height 5
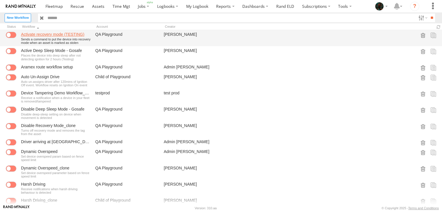
click at [62, 33] on link "Activate recovery mode (TESTING)" at bounding box center [56, 34] width 70 height 5
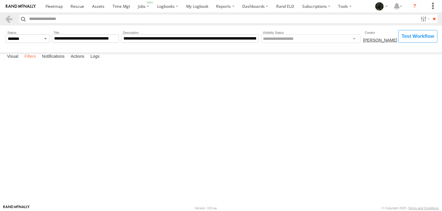
click at [34, 60] on label "Filters" at bounding box center [30, 56] width 17 height 8
click at [50, 60] on label "Notifications" at bounding box center [53, 56] width 29 height 8
click at [77, 60] on label "Actions" at bounding box center [77, 56] width 19 height 8
click at [99, 60] on label "Logs" at bounding box center [95, 56] width 15 height 8
click at [15, 60] on label "Visual" at bounding box center [12, 56] width 17 height 8
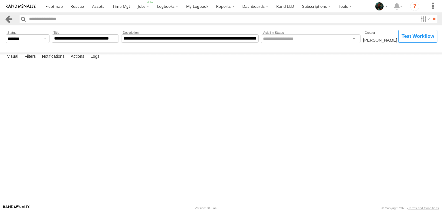
click at [7, 17] on link at bounding box center [9, 19] width 8 height 8
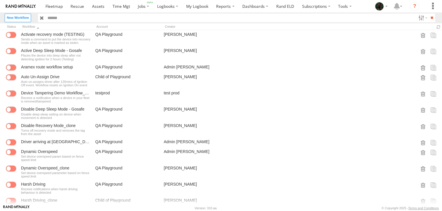
click at [16, 18] on label "New Workflow" at bounding box center [18, 18] width 26 height 8
click at [0, 0] on label "Close" at bounding box center [0, 0] width 0 height 0
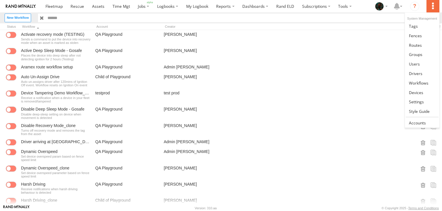
click at [435, 7] on label at bounding box center [433, 6] width 13 height 12
click at [420, 92] on span at bounding box center [416, 92] width 14 height 5
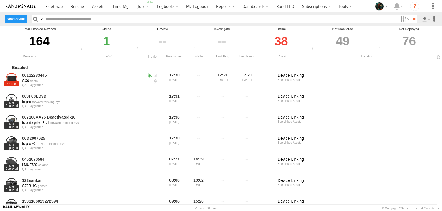
click at [18, 20] on label "New Device" at bounding box center [16, 19] width 22 height 8
click at [0, 0] on label "Close" at bounding box center [0, 0] width 0 height 0
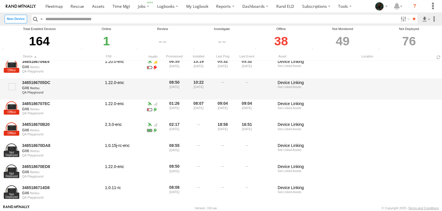
scroll to position [401, 0]
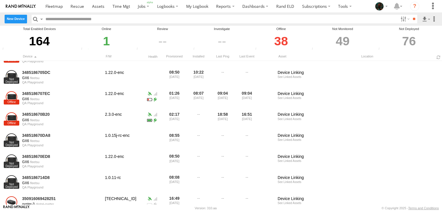
click at [17, 21] on label "New Device" at bounding box center [16, 19] width 22 height 8
click at [0, 0] on label "Close" at bounding box center [0, 0] width 0 height 0
click at [106, 41] on div "1" at bounding box center [106, 41] width 54 height 20
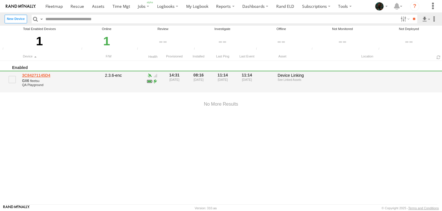
click at [40, 76] on link "3C84271145D4" at bounding box center [61, 75] width 79 height 5
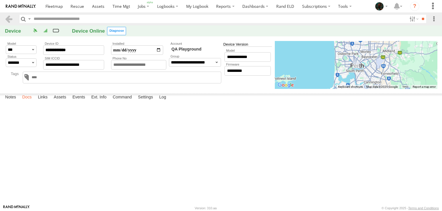
click at [29, 101] on label "Docs" at bounding box center [26, 97] width 15 height 8
click at [46, 101] on label "Links" at bounding box center [43, 97] width 16 height 8
select select "********"
click at [65, 101] on label "Assets" at bounding box center [60, 97] width 18 height 8
click at [82, 101] on label "Events" at bounding box center [79, 97] width 18 height 8
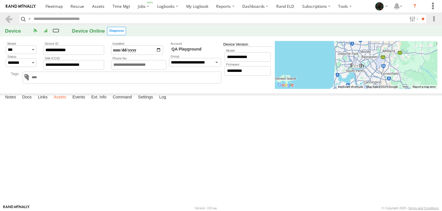
click at [60, 101] on label "Assets" at bounding box center [60, 97] width 18 height 8
click at [0, 0] on label "[STREET_ADDRESS][PERSON_NAME] 115.85791" at bounding box center [0, 0] width 0 height 0
click at [0, 0] on label "Close" at bounding box center [0, 0] width 0 height 0
click at [83, 101] on label "Events" at bounding box center [79, 97] width 18 height 8
click at [0, 0] on label "[STREET_ADDRESS][PERSON_NAME] 115.85799" at bounding box center [0, 0] width 0 height 0
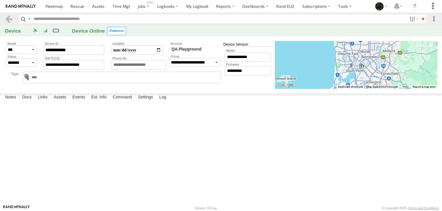
click at [0, 0] on label "Close" at bounding box center [0, 0] width 0 height 0
click at [103, 101] on label "Ext. Info" at bounding box center [98, 97] width 21 height 8
click at [123, 101] on label "Command" at bounding box center [122, 97] width 25 height 8
click at [149, 101] on label "Settings" at bounding box center [145, 97] width 21 height 8
click at [165, 101] on label "Log" at bounding box center [162, 97] width 13 height 8
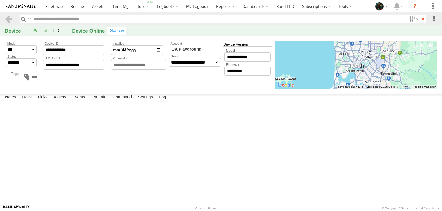
click at [0, 0] on label at bounding box center [0, 0] width 0 height 0
click at [0, 0] on label "Close" at bounding box center [0, 0] width 0 height 0
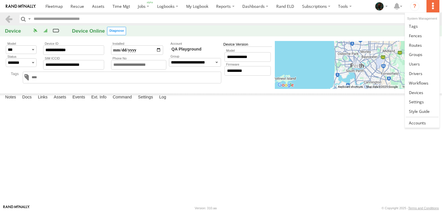
click at [433, 7] on label at bounding box center [433, 6] width 13 height 12
click at [415, 101] on span at bounding box center [416, 101] width 15 height 5
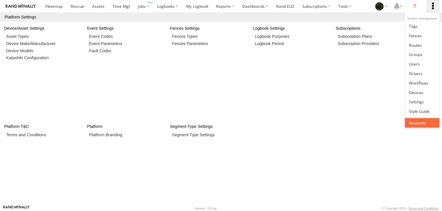
click at [419, 120] on span at bounding box center [417, 122] width 17 height 5
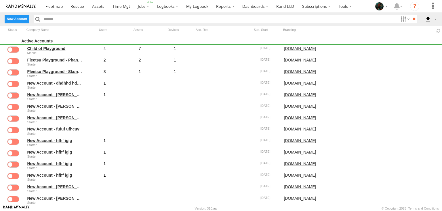
click at [19, 19] on label at bounding box center [17, 19] width 25 height 8
select select
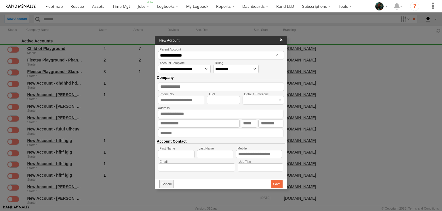
click at [168, 185] on button "Cancel" at bounding box center [167, 183] width 14 height 8
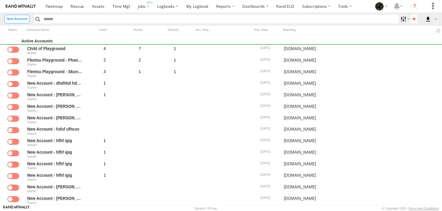
click at [403, 20] on label at bounding box center [405, 19] width 12 height 8
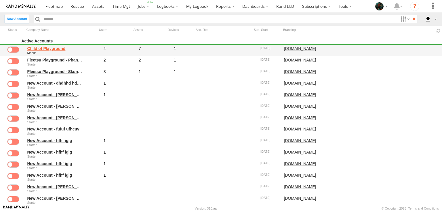
click at [58, 49] on link "Child of Playground" at bounding box center [55, 48] width 56 height 5
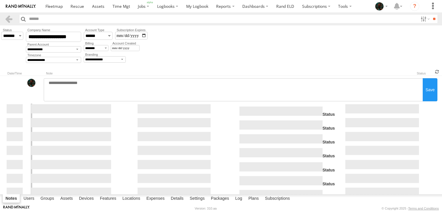
select select "******"
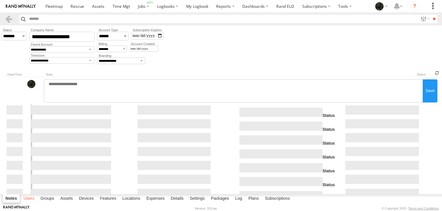
click at [30, 199] on label "Users" at bounding box center [29, 198] width 17 height 8
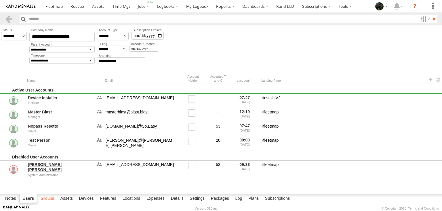
click at [46, 198] on label "Groups" at bounding box center [47, 198] width 19 height 8
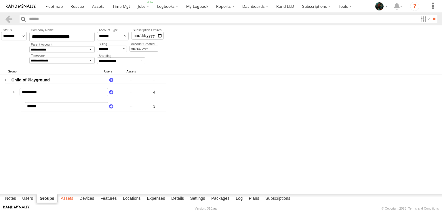
click at [66, 198] on label "Assets" at bounding box center [67, 198] width 18 height 8
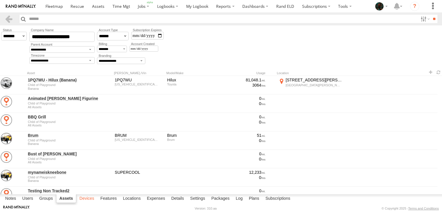
click at [89, 198] on label "Devices" at bounding box center [87, 198] width 20 height 8
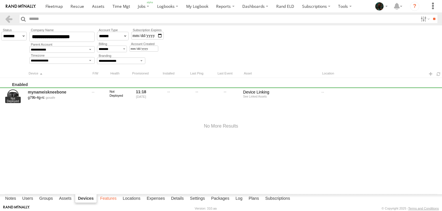
click at [107, 196] on label "Features" at bounding box center [108, 198] width 22 height 8
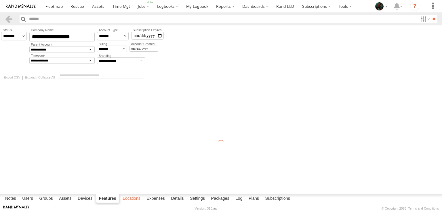
select select "*****"
select select "*"
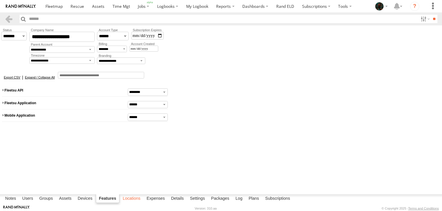
click at [127, 198] on label "Locations" at bounding box center [132, 198] width 24 height 8
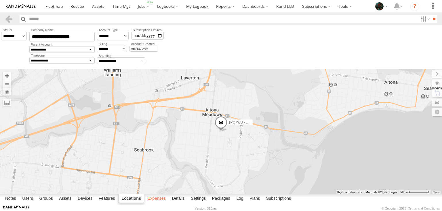
click at [160, 201] on label "Expenses" at bounding box center [157, 198] width 24 height 8
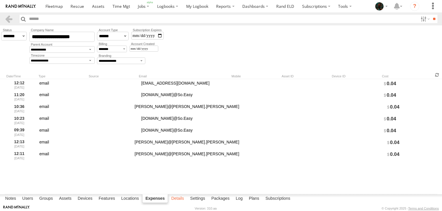
click at [179, 197] on label "Details" at bounding box center [177, 198] width 18 height 8
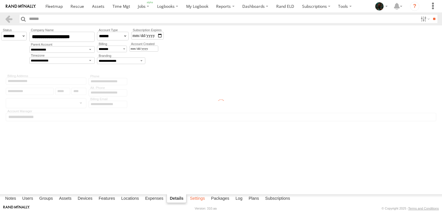
select select "*********"
type input "**********"
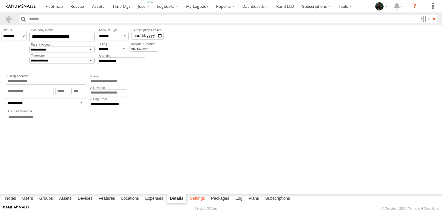
click at [196, 199] on label "Settings" at bounding box center [197, 198] width 21 height 8
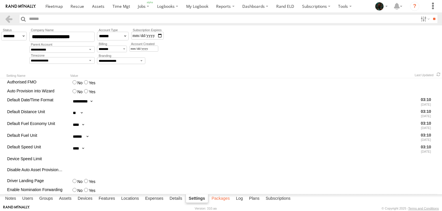
click at [217, 199] on label "Packages" at bounding box center [221, 198] width 24 height 8
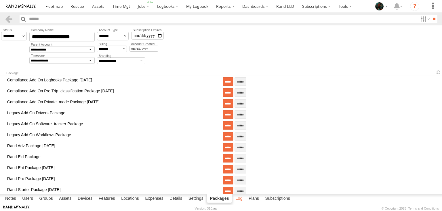
click at [243, 198] on label "Log" at bounding box center [239, 198] width 13 height 8
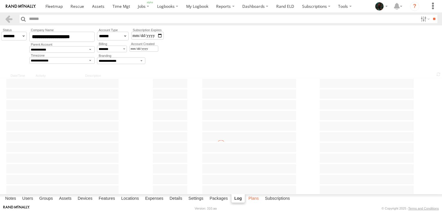
click at [252, 198] on label "Plans" at bounding box center [254, 198] width 16 height 8
click at [238, 198] on label "Log" at bounding box center [237, 198] width 13 height 8
click at [0, 0] on label "Close" at bounding box center [0, 0] width 0 height 0
click at [253, 199] on label "Plans" at bounding box center [254, 198] width 16 height 8
click at [272, 197] on label "Subscriptions" at bounding box center [277, 198] width 31 height 8
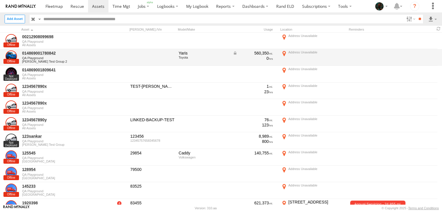
click at [420, 51] on div at bounding box center [393, 58] width 89 height 16
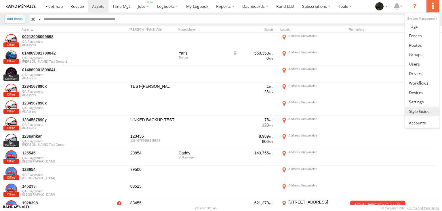
drag, startPoint x: 430, startPoint y: 7, endPoint x: 412, endPoint y: 111, distance: 106.1
click at [427, 12] on li at bounding box center [433, 6] width 13 height 12
click at [412, 120] on span at bounding box center [417, 122] width 17 height 5
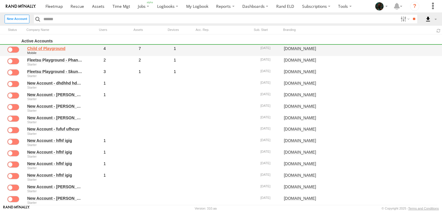
click at [60, 50] on link "Child of Playground" at bounding box center [55, 48] width 56 height 5
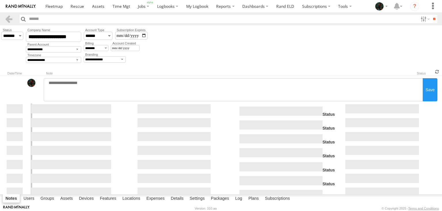
select select "******"
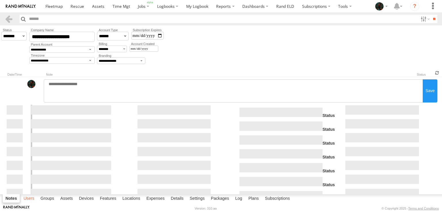
click at [27, 199] on label "Users" at bounding box center [29, 198] width 17 height 8
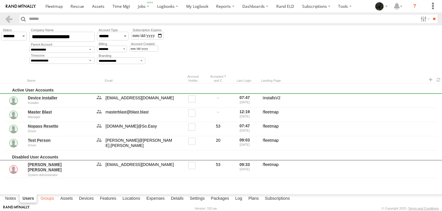
click at [46, 198] on label "Groups" at bounding box center [47, 198] width 19 height 8
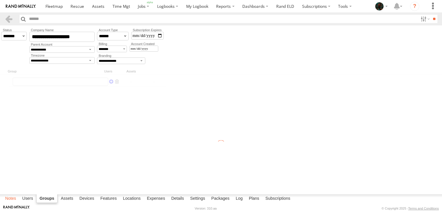
click at [10, 198] on label "Notes" at bounding box center [10, 198] width 17 height 8
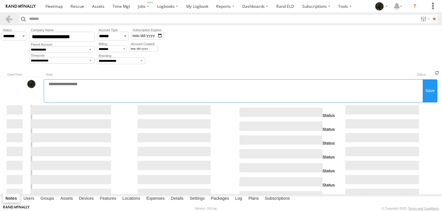
click at [192, 82] on textarea at bounding box center [233, 90] width 379 height 23
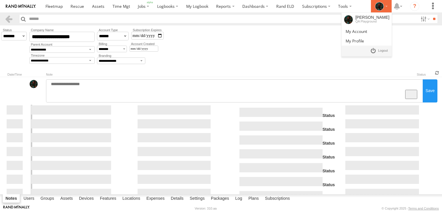
click at [377, 5] on icon at bounding box center [379, 6] width 9 height 9
click at [385, 49] on span at bounding box center [383, 51] width 10 height 6
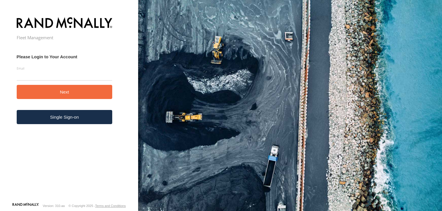
click at [120, 199] on form "Fleet Management Please Login to Your Account Email Enter a valid login email a…" at bounding box center [69, 108] width 105 height 188
